Goal: Obtain resource: Download file/media

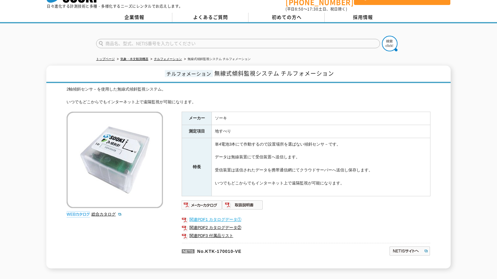
scroll to position [31, 0]
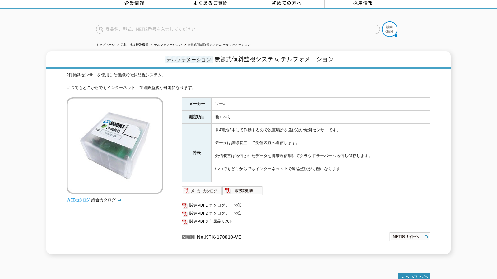
click at [199, 187] on img at bounding box center [202, 191] width 41 height 10
click at [233, 201] on link "関連PDF1 カタログデータ①" at bounding box center [306, 205] width 249 height 8
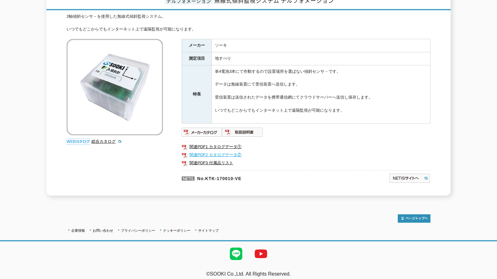
click at [208, 152] on link "関連PDF2 カタログデータ②" at bounding box center [306, 155] width 249 height 8
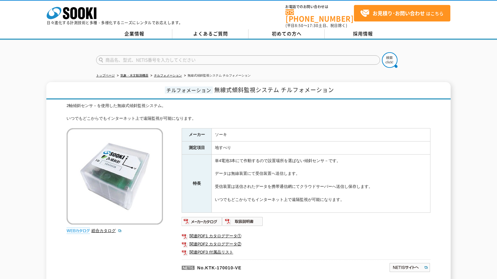
scroll to position [0, 0]
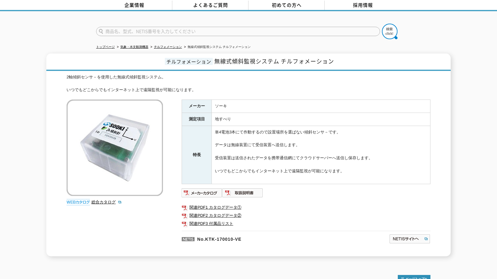
scroll to position [29, 0]
